Goal: Information Seeking & Learning: Learn about a topic

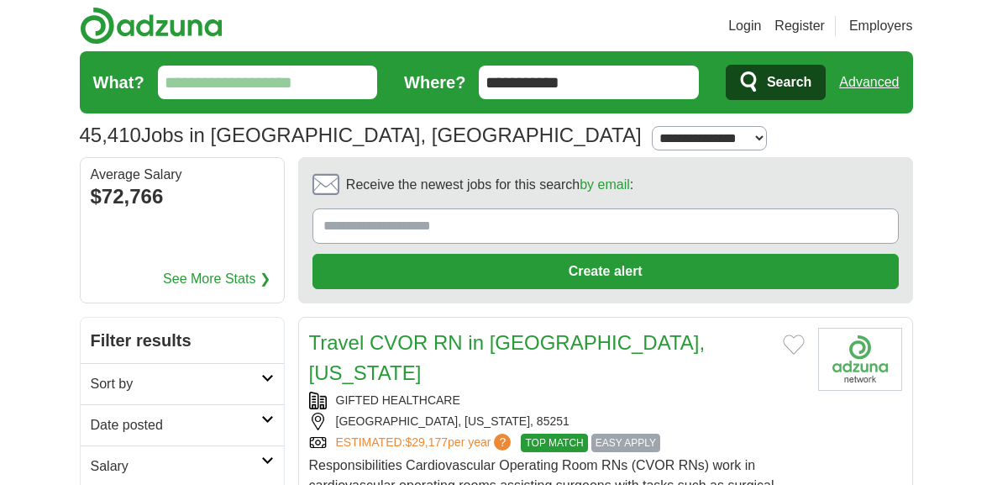
scroll to position [3, 0]
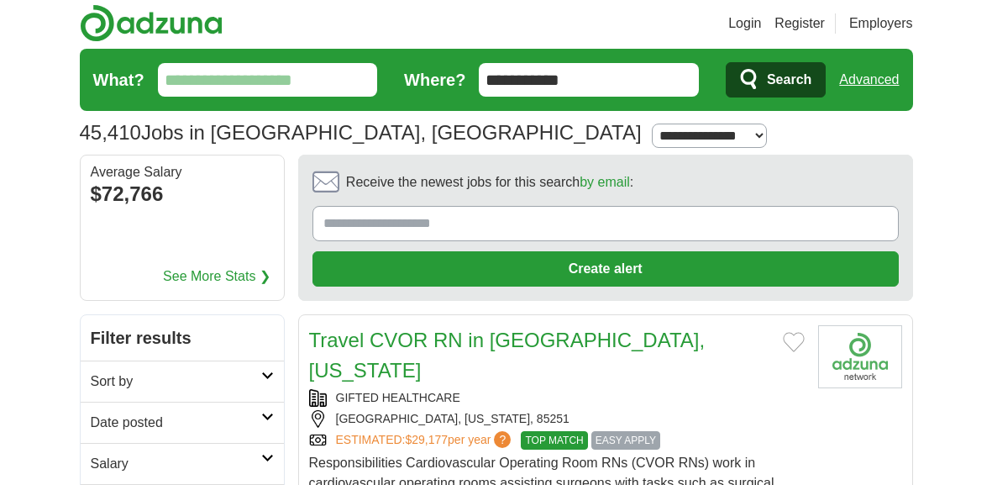
click at [297, 86] on input "What?" at bounding box center [268, 80] width 220 height 34
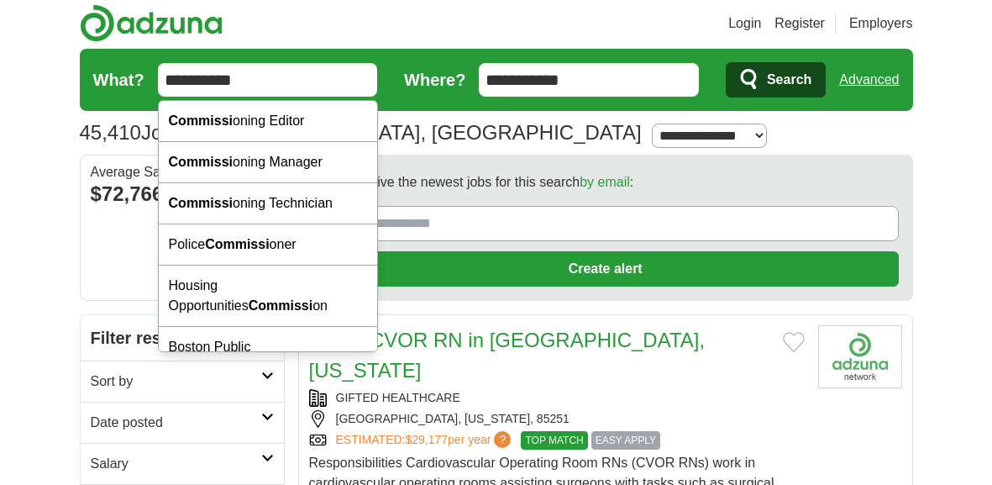
type input "**********"
click at [726, 62] on button "Search" at bounding box center [776, 79] width 100 height 35
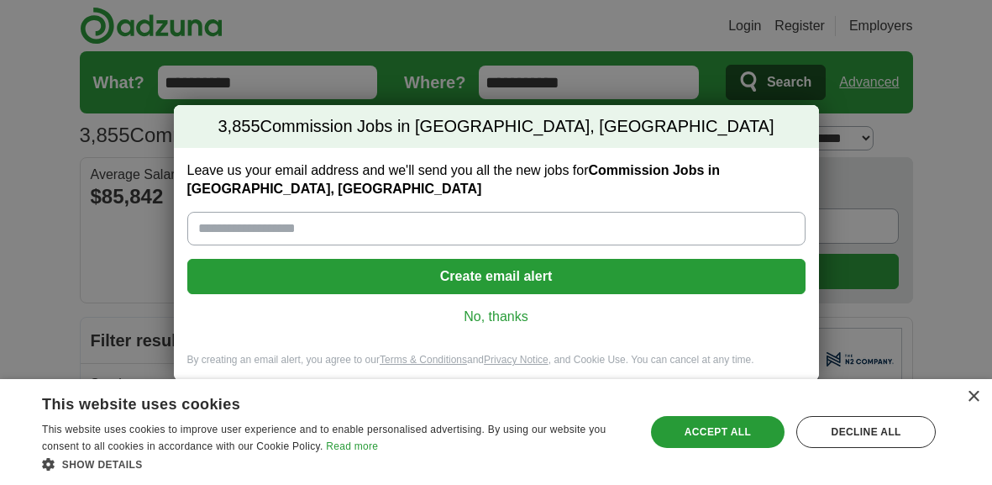
click at [480, 311] on link "No, thanks" at bounding box center [496, 316] width 591 height 18
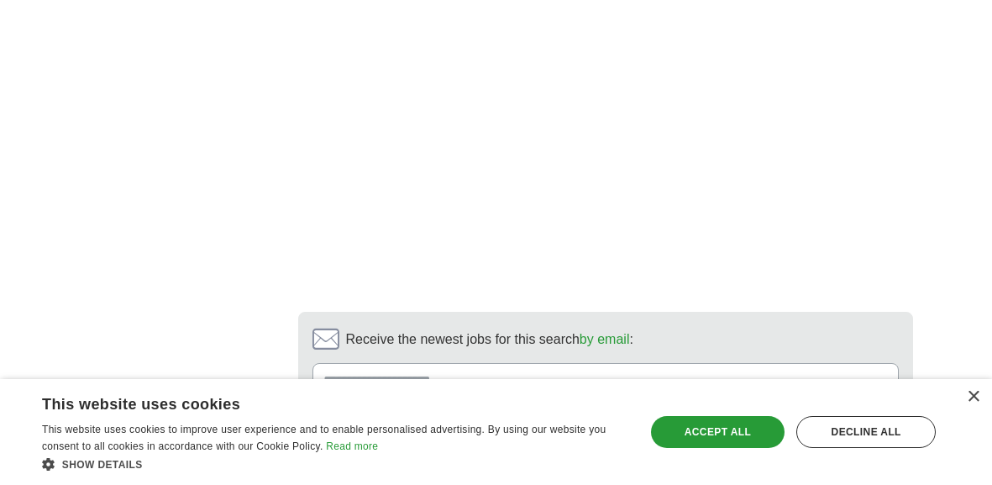
scroll to position [3826, 0]
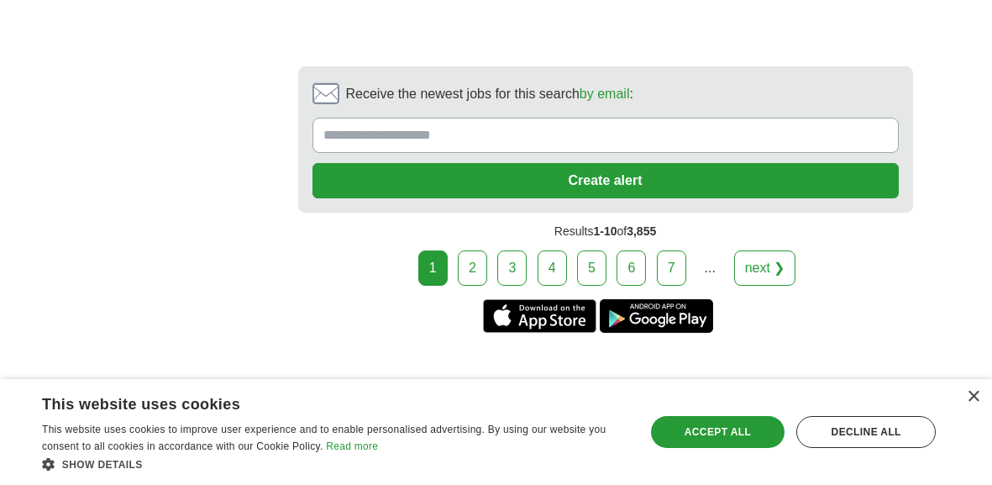
click at [468, 250] on link "2" at bounding box center [472, 267] width 29 height 35
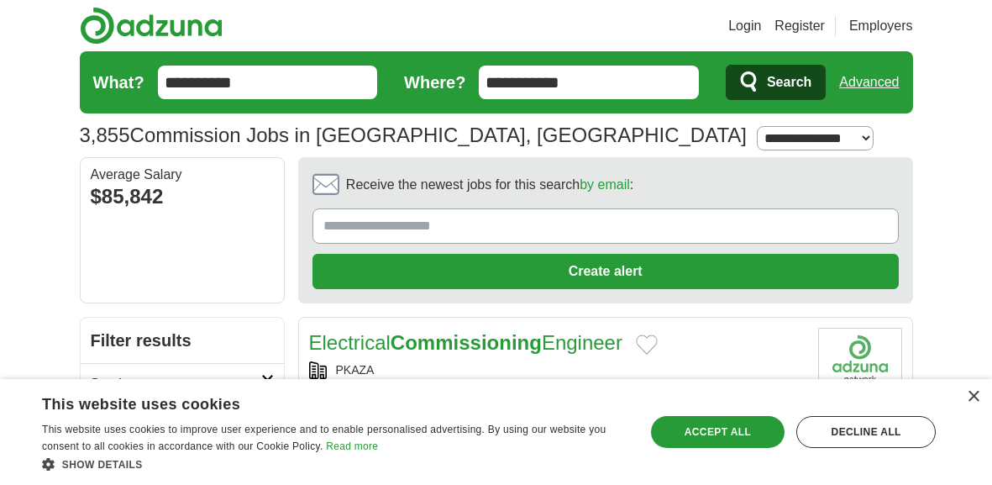
click at [268, 71] on input "**********" at bounding box center [268, 83] width 220 height 34
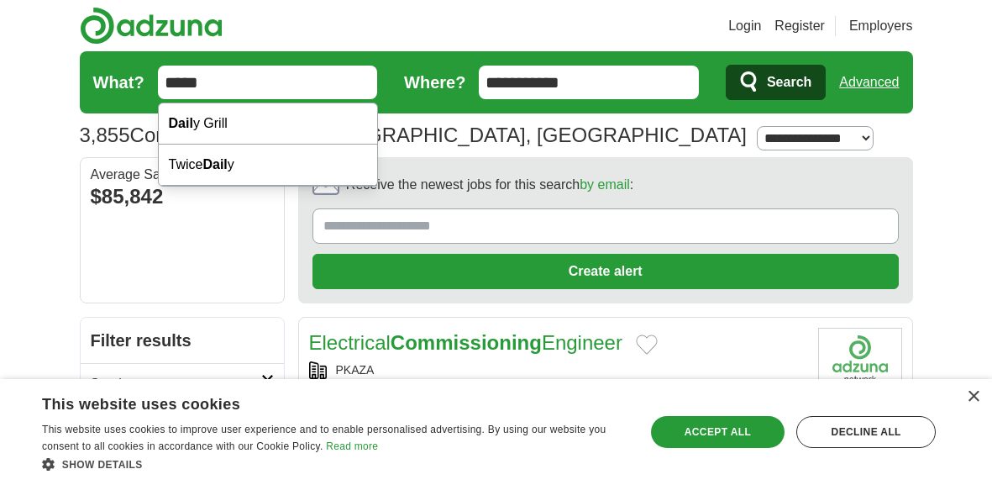
type input "*****"
click at [726, 65] on button "Search" at bounding box center [776, 82] width 100 height 35
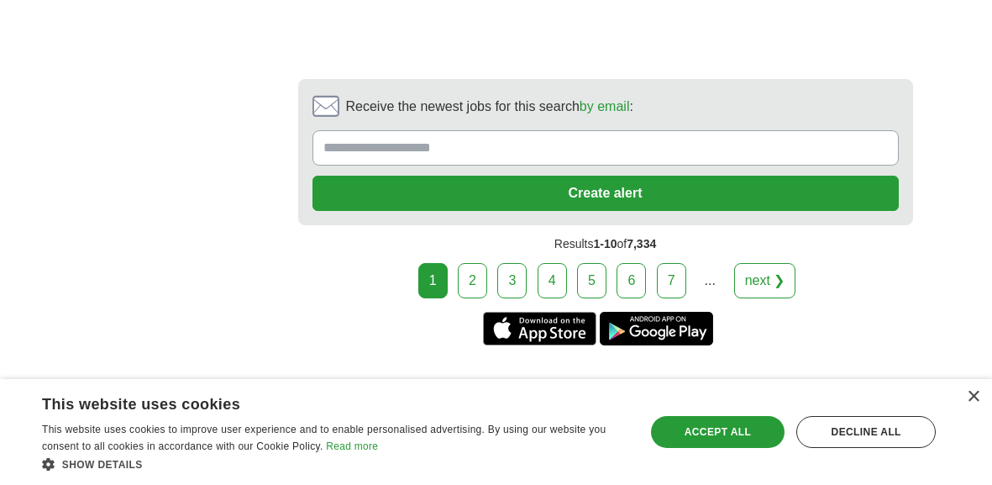
scroll to position [3600, 0]
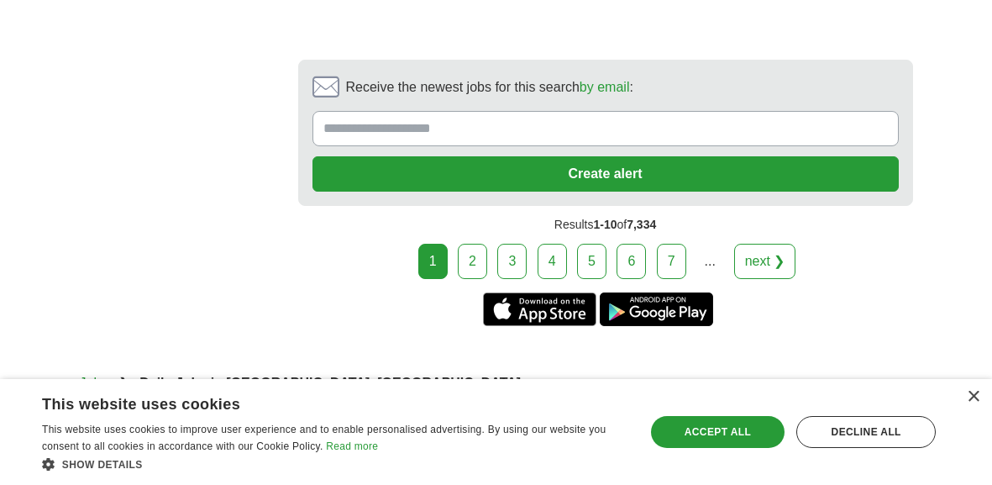
click at [469, 244] on link "2" at bounding box center [472, 261] width 29 height 35
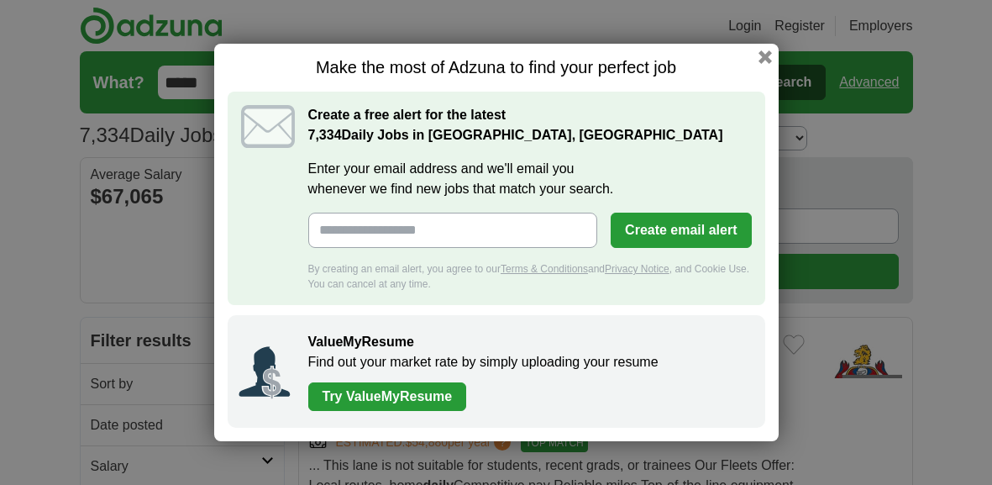
click at [758, 65] on div "Make the most of Adzuna to find your perfect job Create a free alert for the la…" at bounding box center [496, 242] width 564 height 397
click at [763, 59] on button "button" at bounding box center [764, 57] width 18 height 18
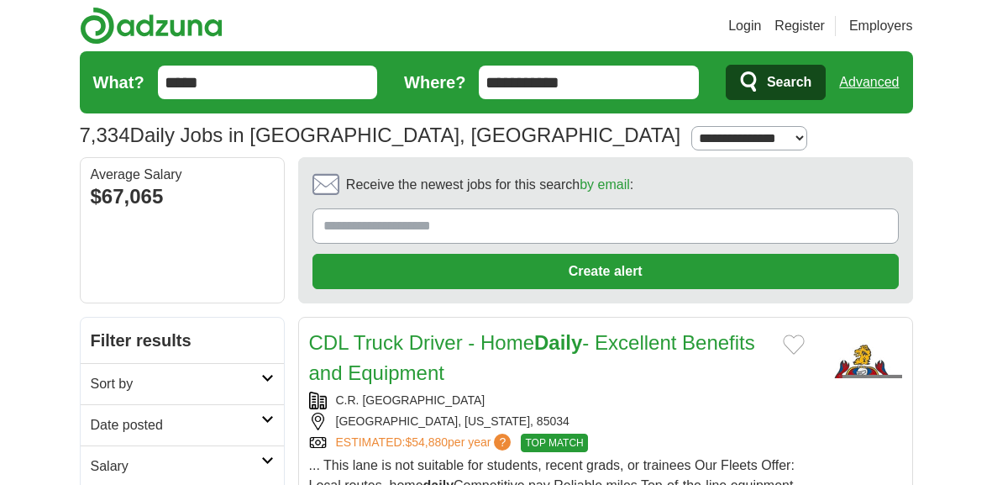
click at [624, 392] on div "C.R. [GEOGRAPHIC_DATA]" at bounding box center [557, 400] width 496 height 18
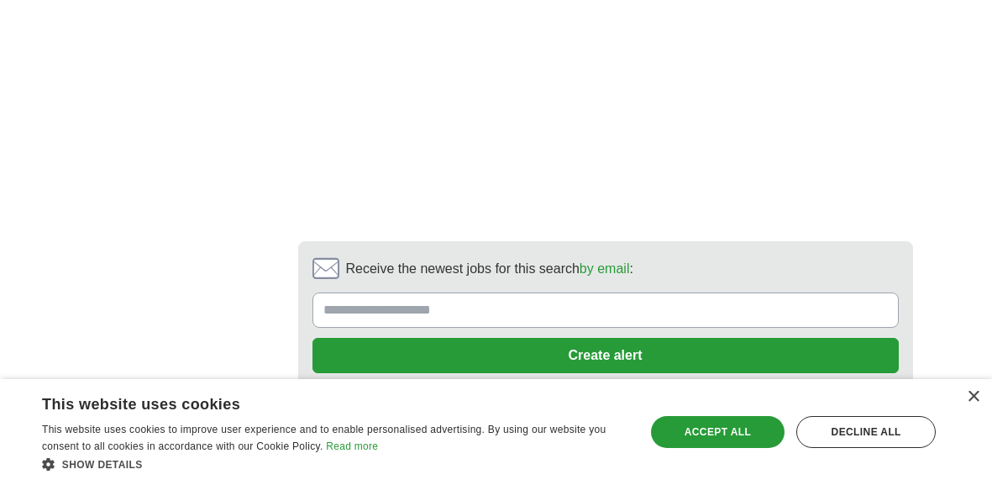
scroll to position [3109, 0]
